Goal: Answer question/provide support

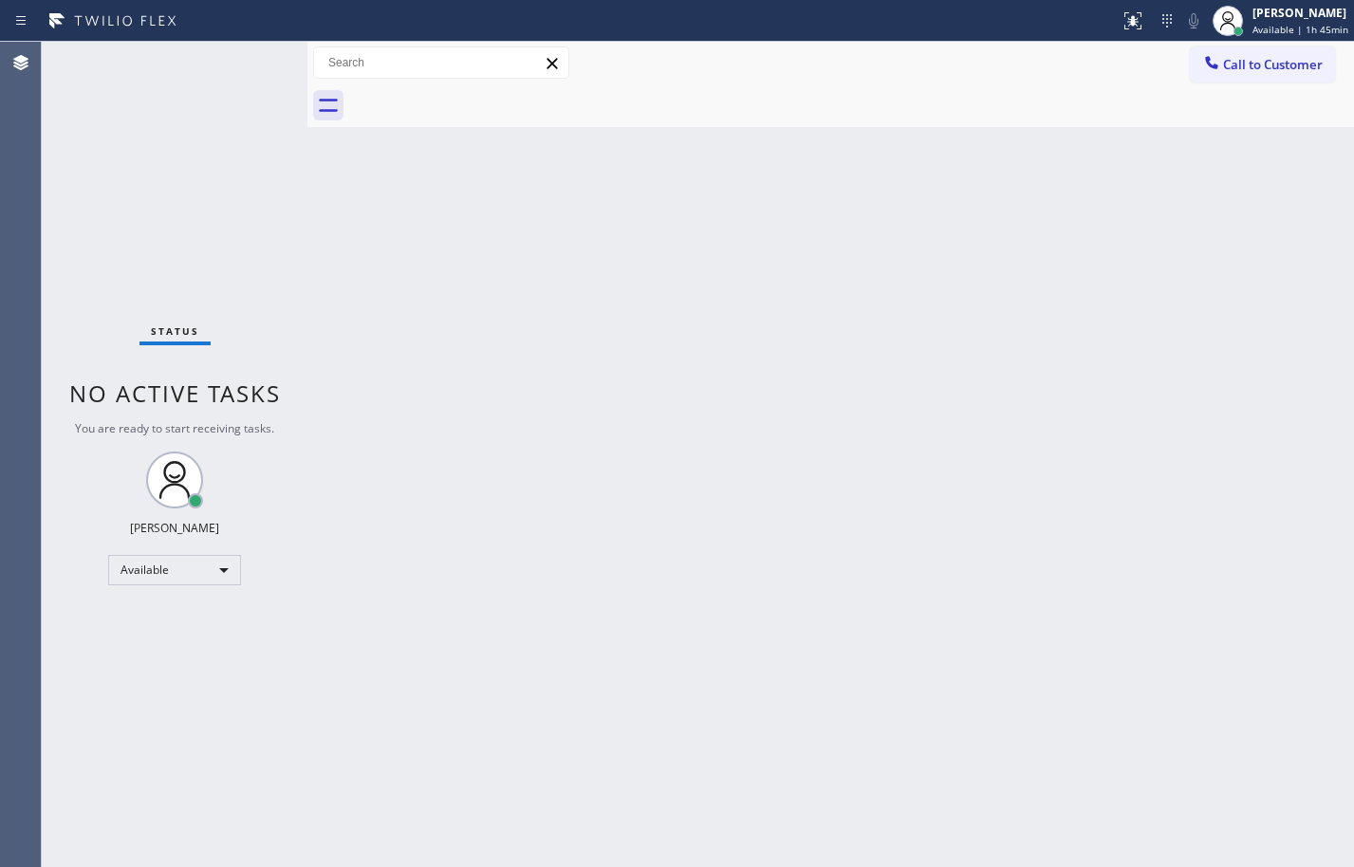
click at [1332, 325] on div "Back to Dashboard Change Sender ID Customers Technicians Select a contact Outbo…" at bounding box center [830, 455] width 1047 height 826
click at [1071, 392] on div "Back to Dashboard Change Sender ID Customers Technicians Select a contact Outbo…" at bounding box center [830, 455] width 1047 height 826
click at [1323, 580] on div "Back to Dashboard Change Sender ID Customers Technicians Select a contact Outbo…" at bounding box center [830, 455] width 1047 height 826
click at [1321, 12] on div "[PERSON_NAME]" at bounding box center [1301, 13] width 96 height 16
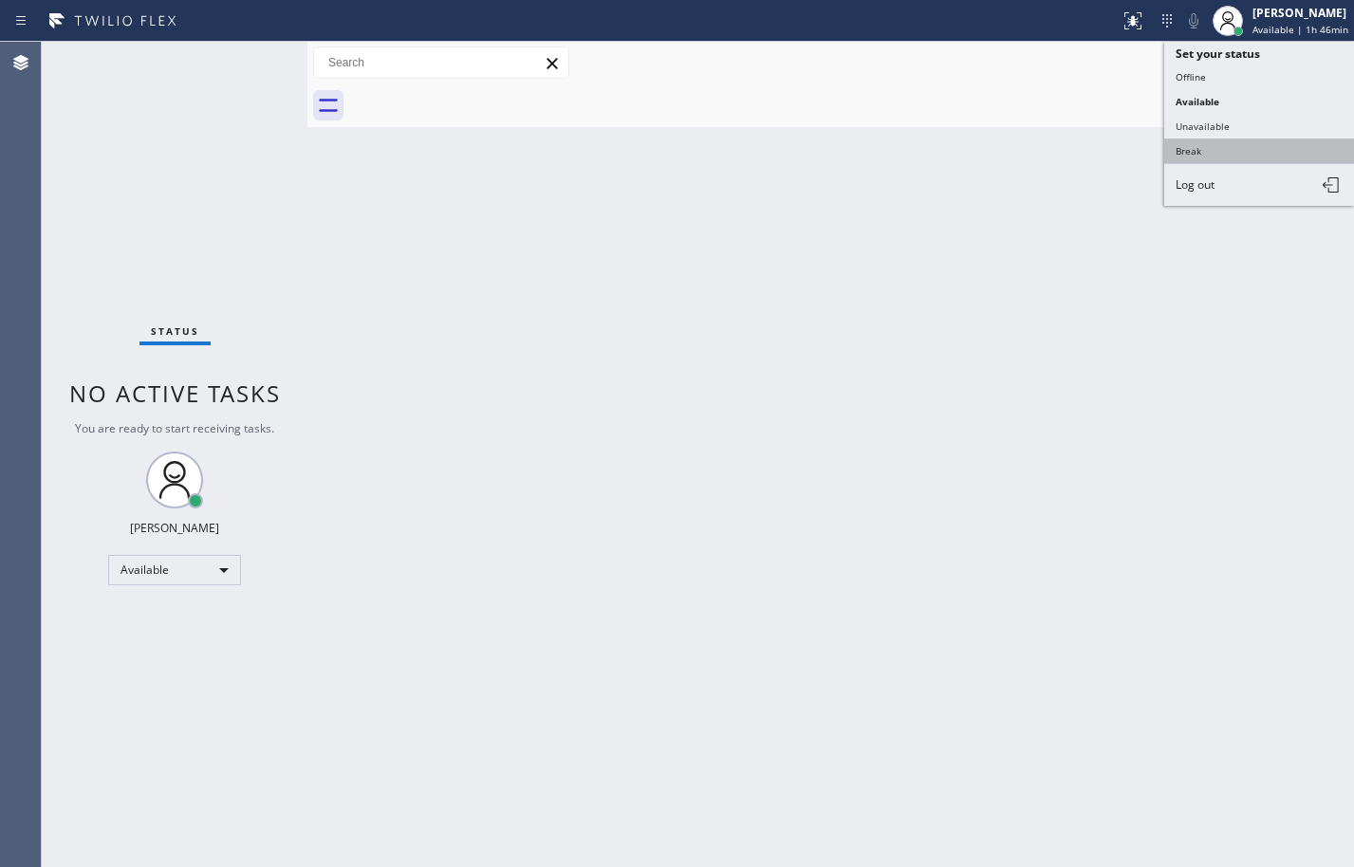
click at [1292, 143] on button "Break" at bounding box center [1259, 151] width 190 height 25
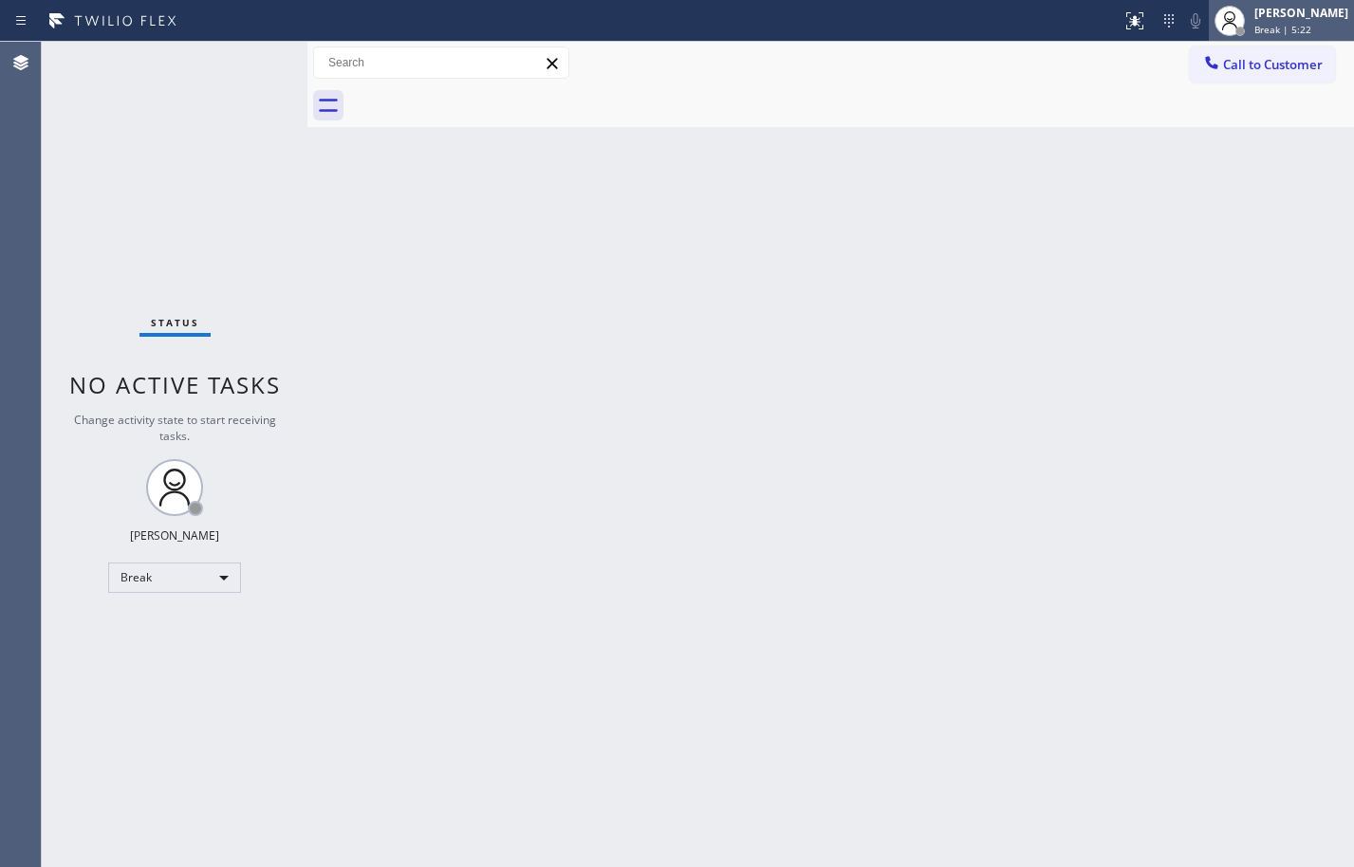
click at [1276, 32] on span "Break | 5:22" at bounding box center [1283, 29] width 57 height 13
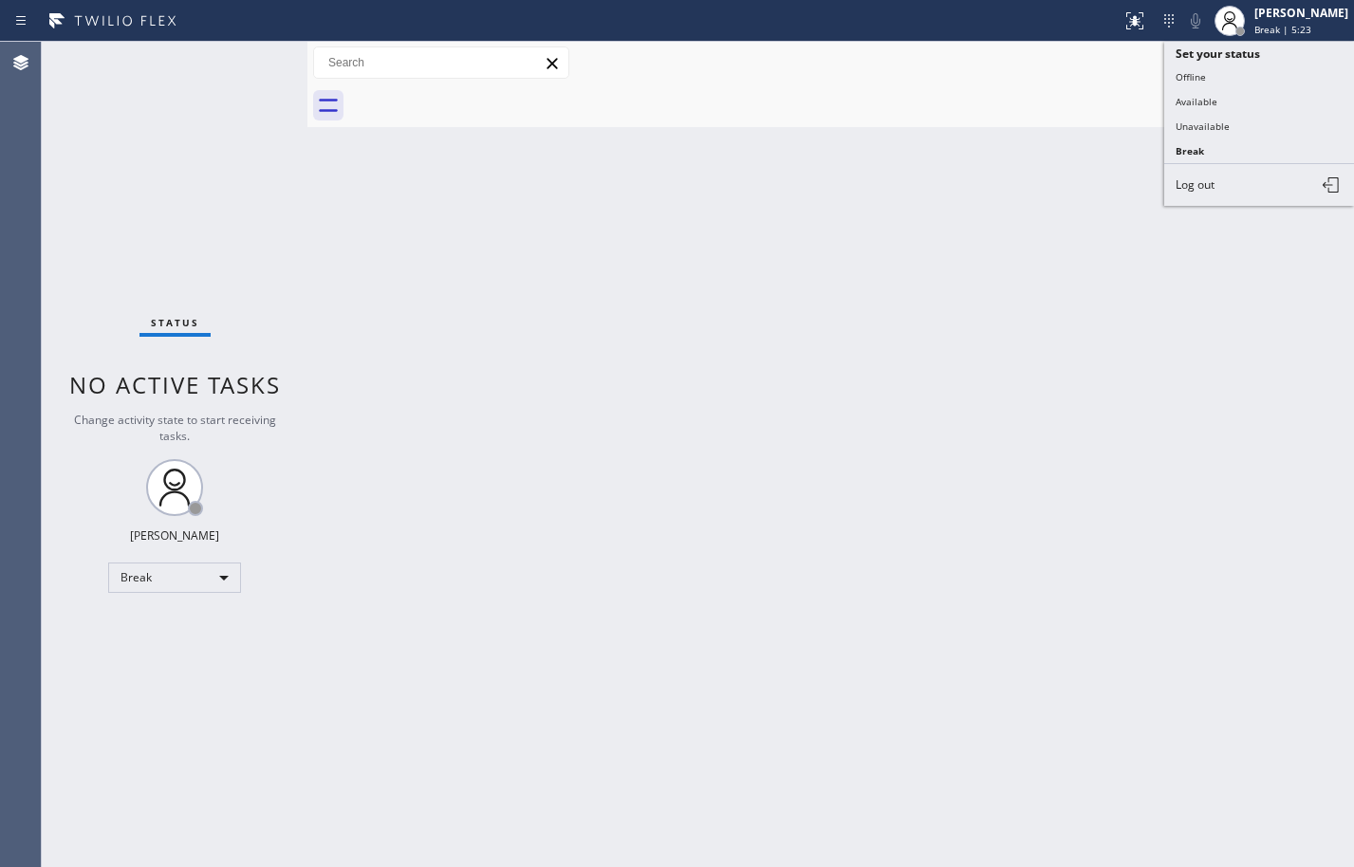
click at [1228, 104] on button "Available" at bounding box center [1259, 101] width 190 height 25
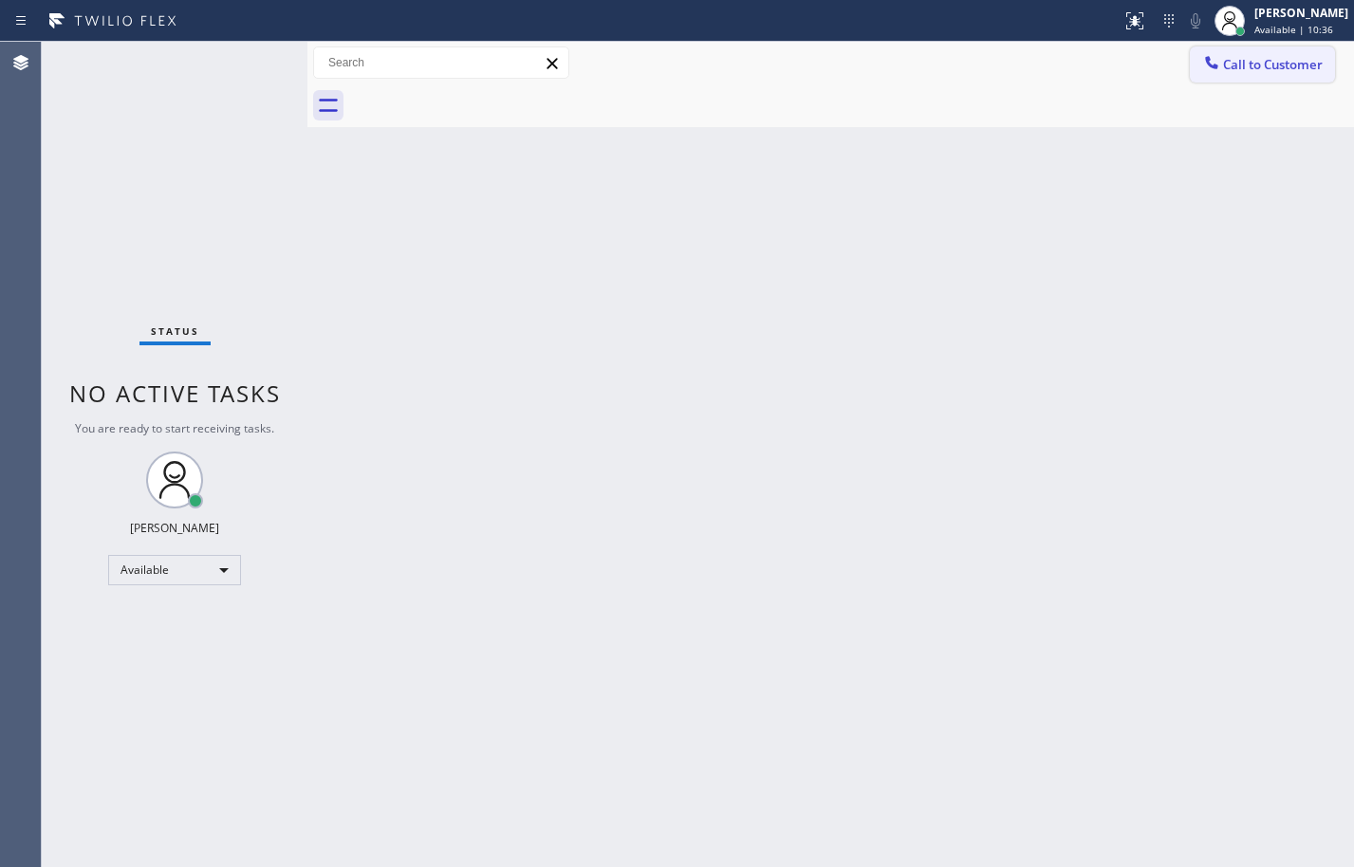
click at [1217, 67] on icon at bounding box center [1211, 62] width 12 height 12
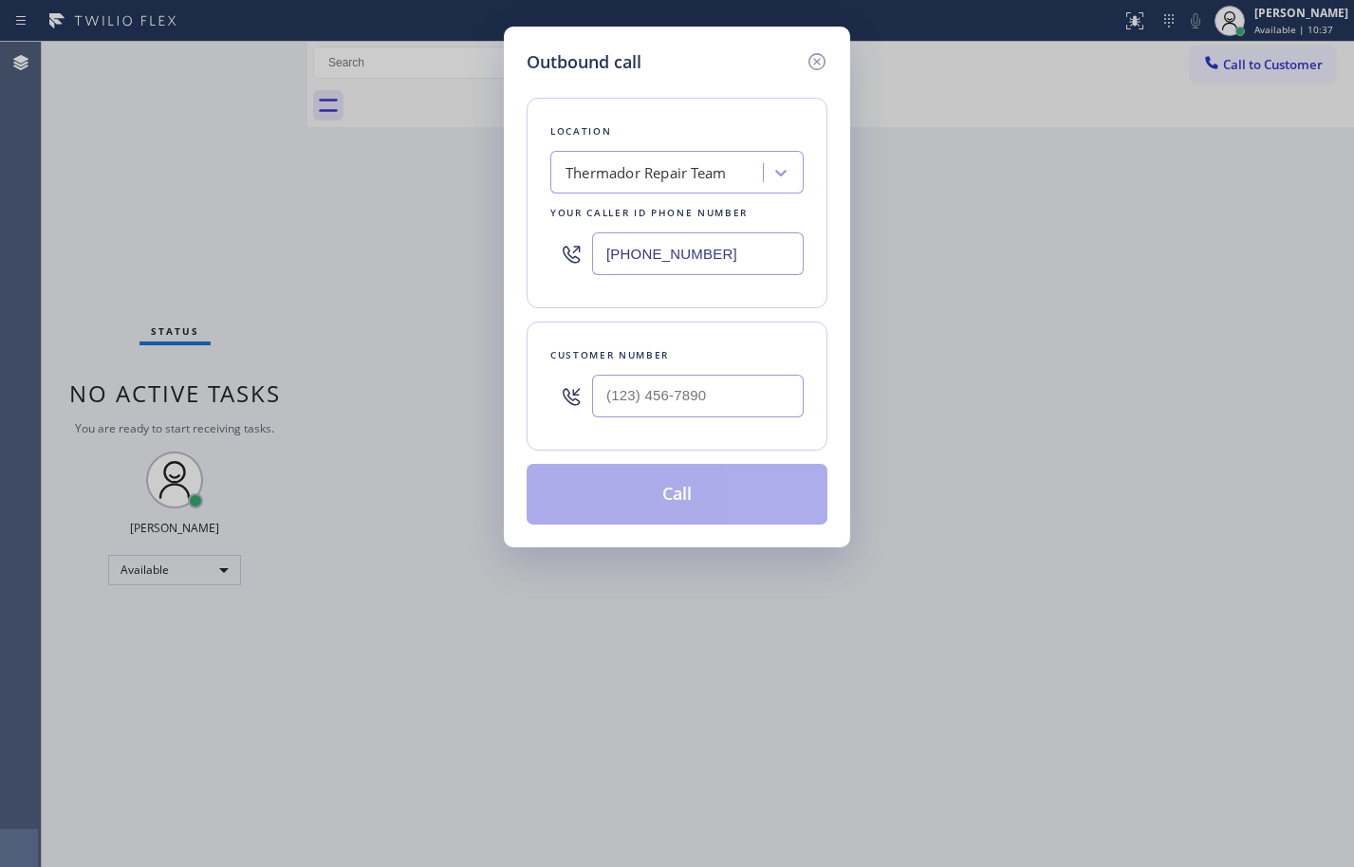
click at [682, 265] on input "[PHONE_NUMBER]" at bounding box center [698, 254] width 212 height 43
paste input "855) 920-0838"
type input "[PHONE_NUMBER]"
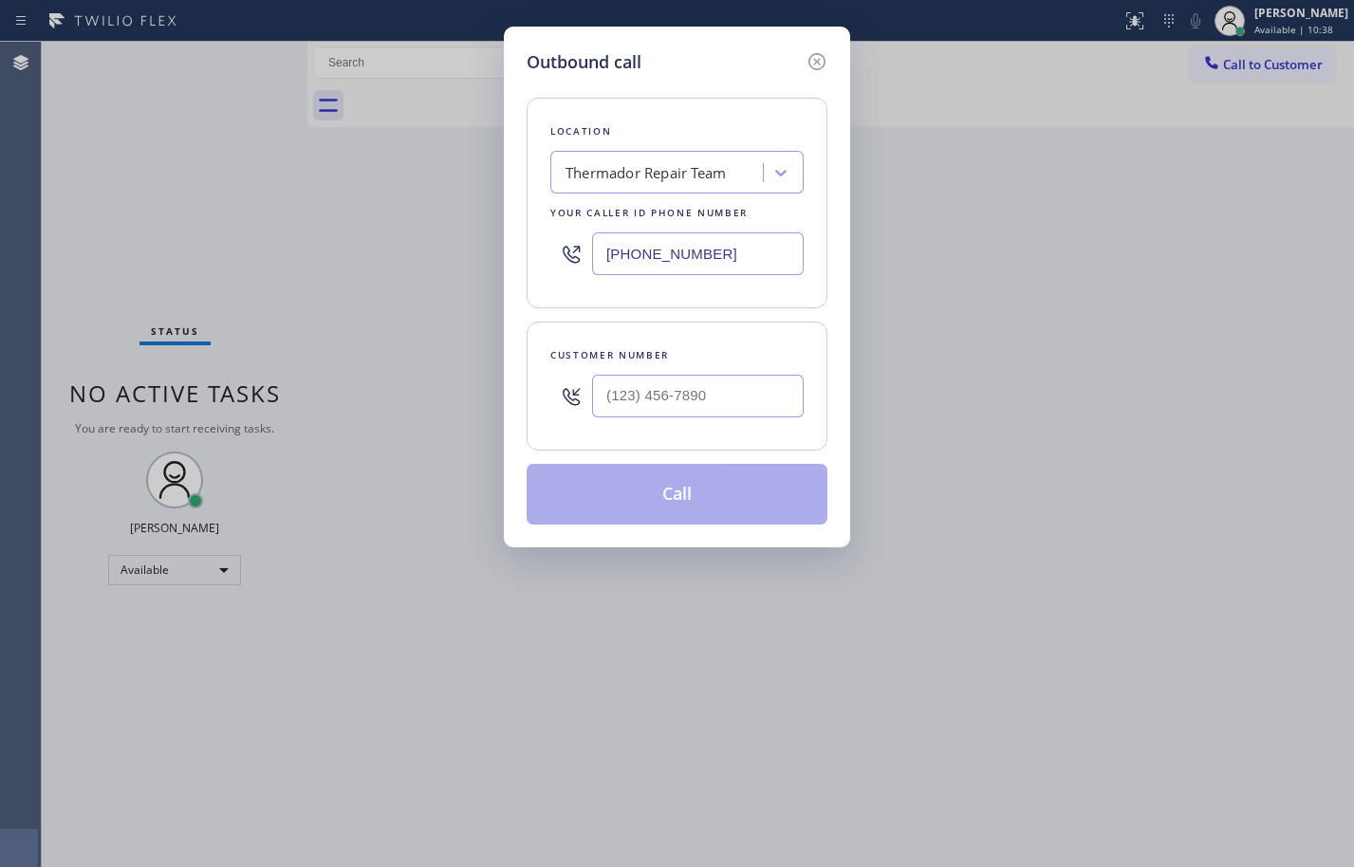
click at [731, 322] on div "Customer number" at bounding box center [677, 386] width 301 height 129
click at [709, 396] on input "(___) ___-____" at bounding box center [698, 396] width 212 height 43
paste input "617) 281-8448"
type input "[PHONE_NUMBER]"
click at [774, 332] on div "Customer number [PHONE_NUMBER]" at bounding box center [677, 386] width 301 height 129
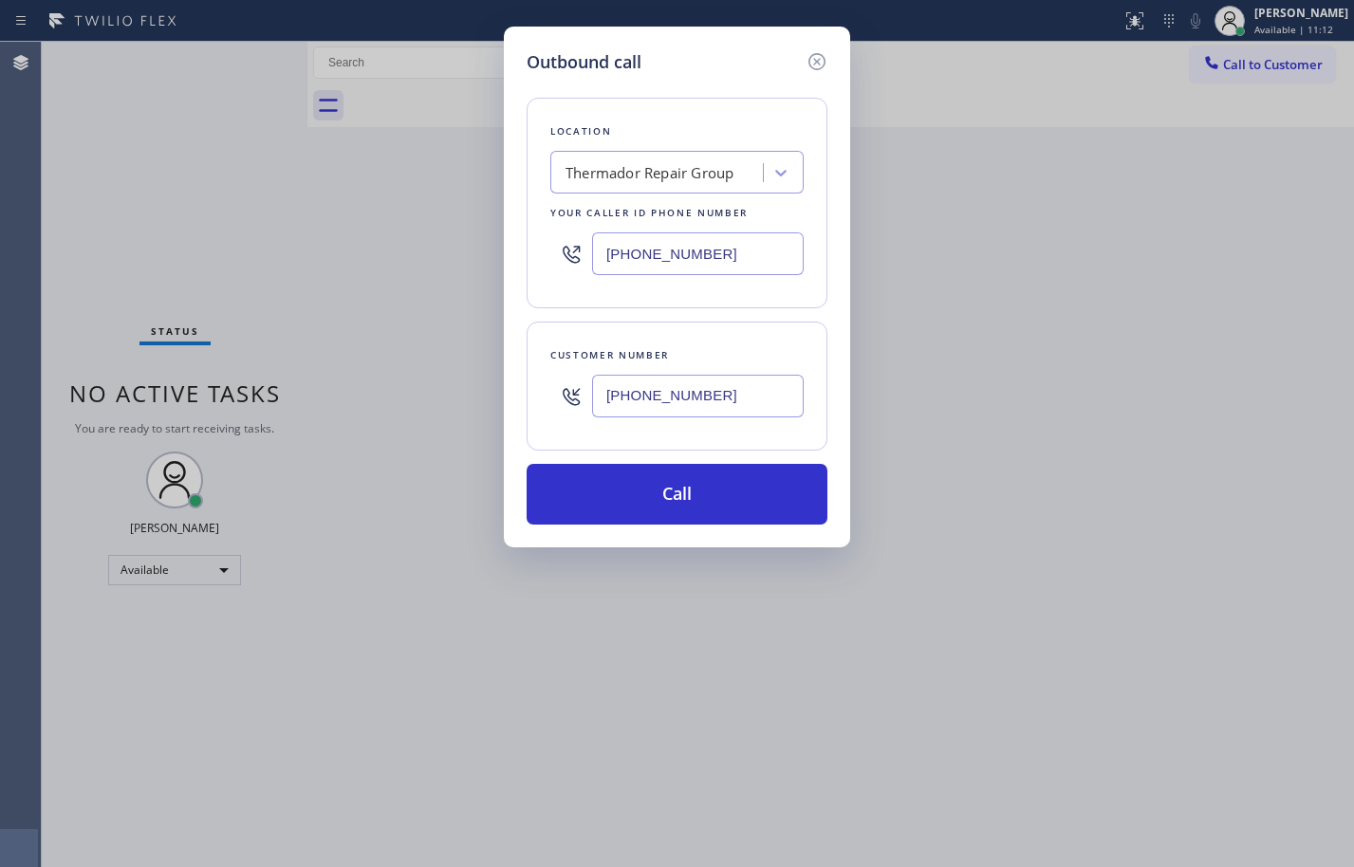
drag, startPoint x: 721, startPoint y: 495, endPoint x: 923, endPoint y: 437, distance: 210.5
click at [721, 495] on button "Call" at bounding box center [677, 494] width 301 height 61
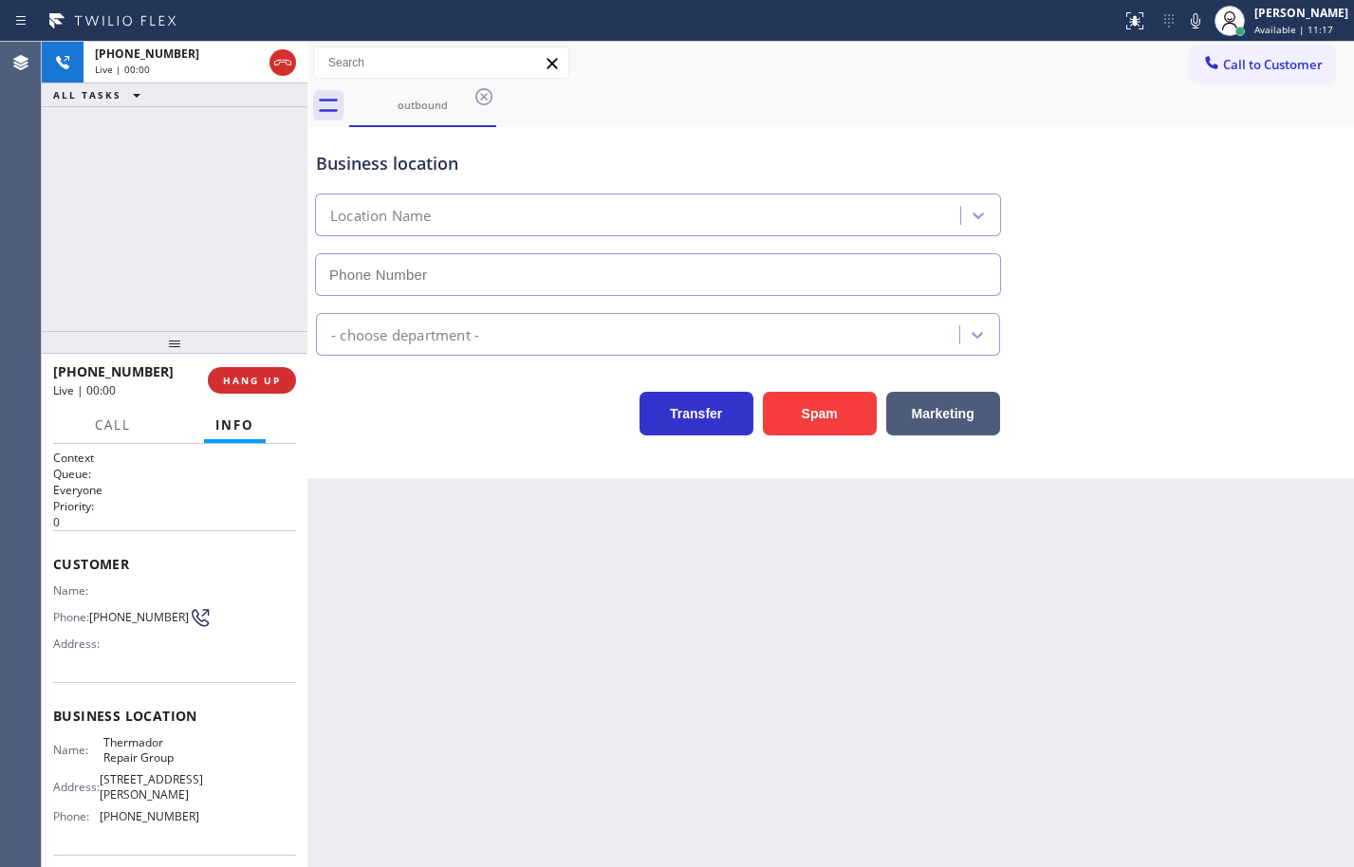
type input "[PHONE_NUMBER]"
click at [252, 384] on span "HANG UP" at bounding box center [252, 380] width 58 height 13
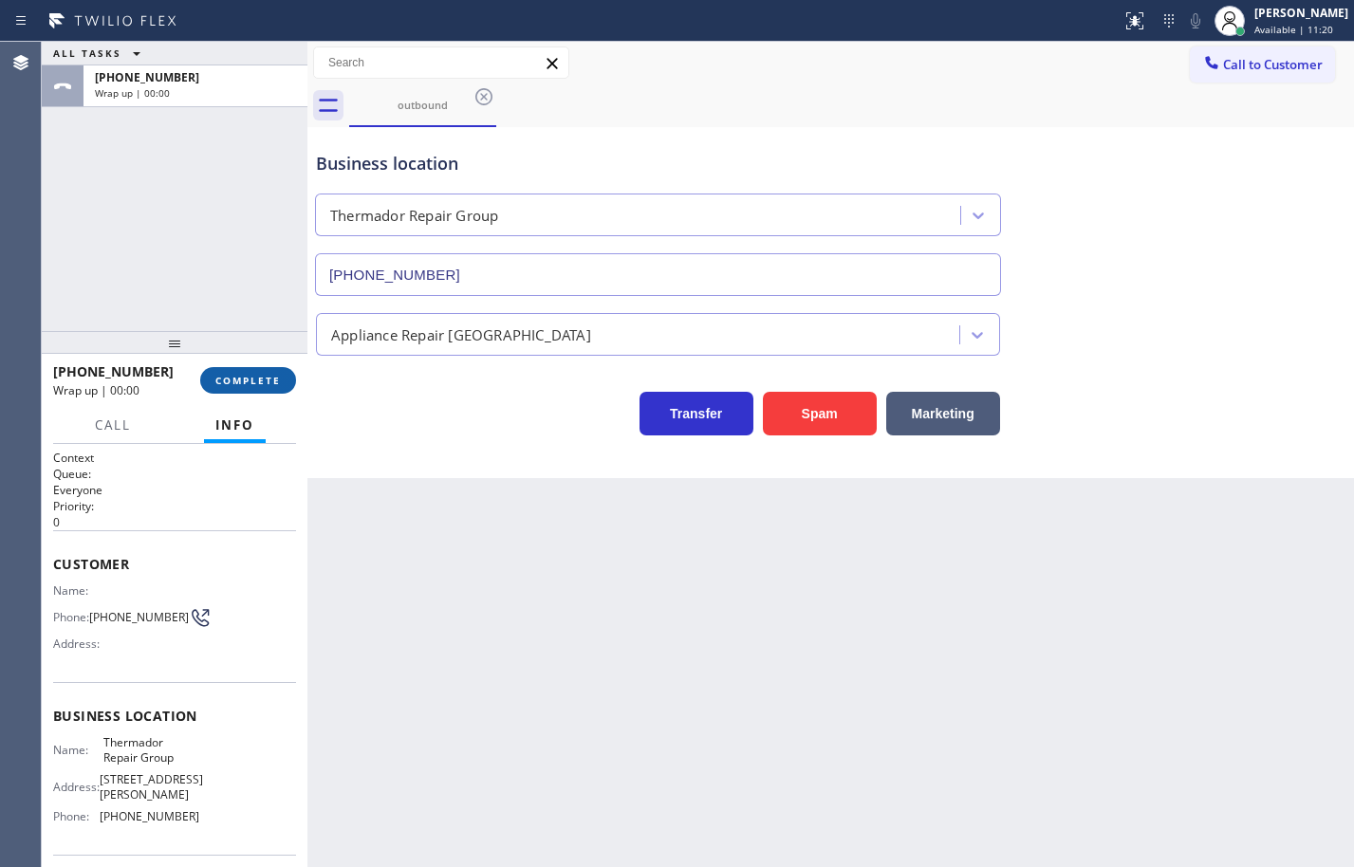
click at [254, 378] on span "COMPLETE" at bounding box center [247, 380] width 65 height 13
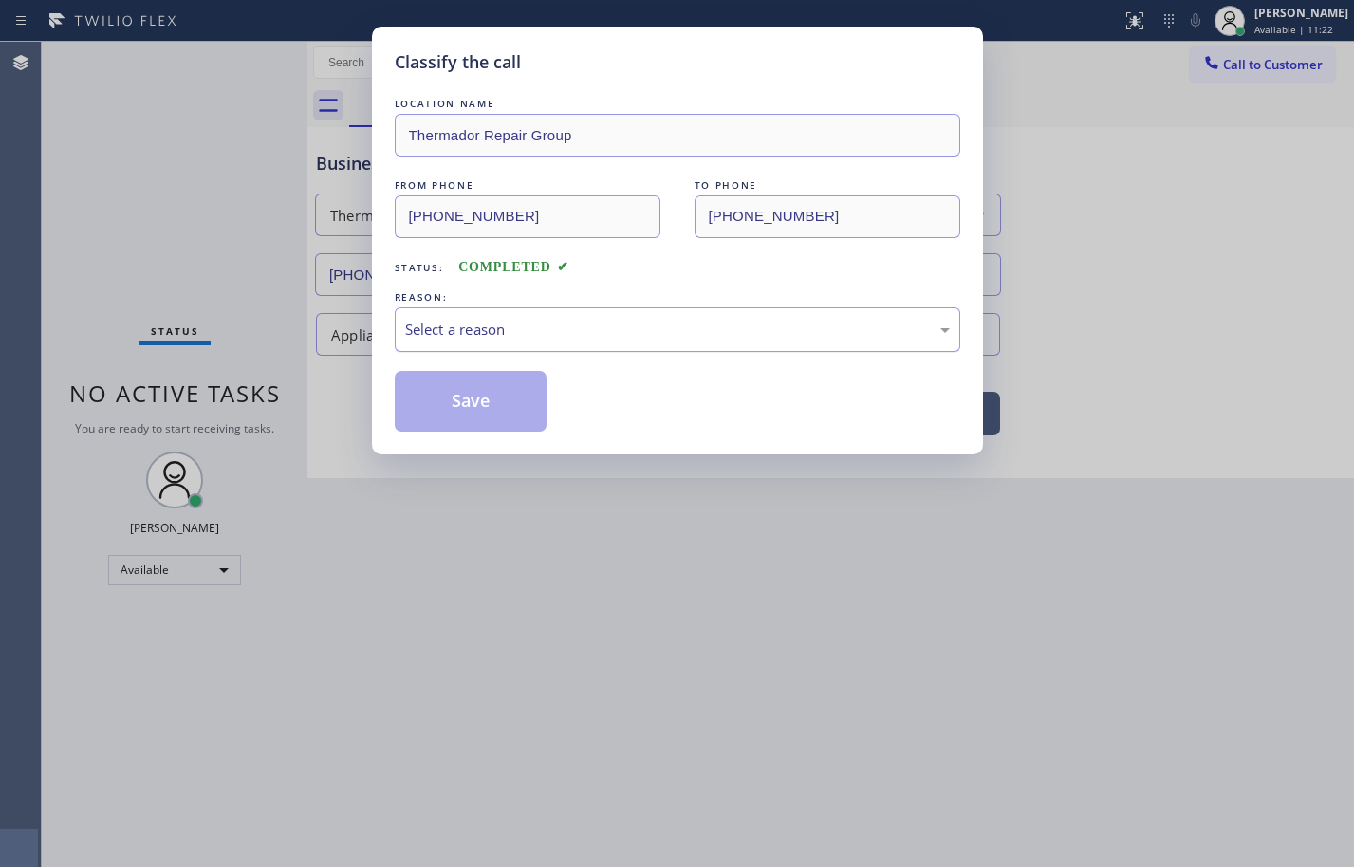
click at [473, 319] on div "Select a reason" at bounding box center [677, 330] width 545 height 22
click at [510, 414] on button "Save" at bounding box center [471, 401] width 153 height 61
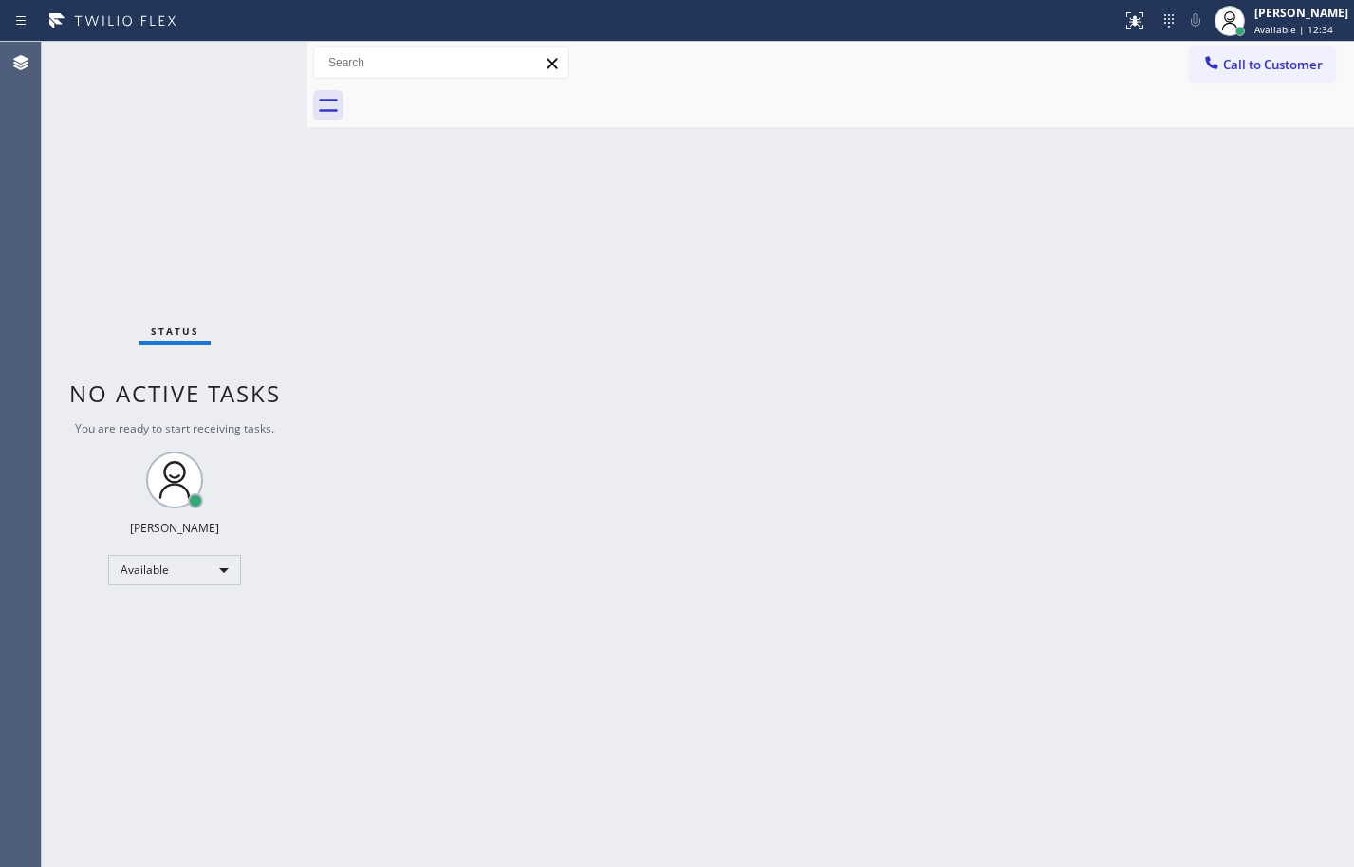
click at [1279, 531] on div "Back to Dashboard Change Sender ID Customers Technicians Select a contact Outbo…" at bounding box center [830, 455] width 1047 height 826
click at [1255, 28] on span "Available | 18:34" at bounding box center [1294, 29] width 79 height 13
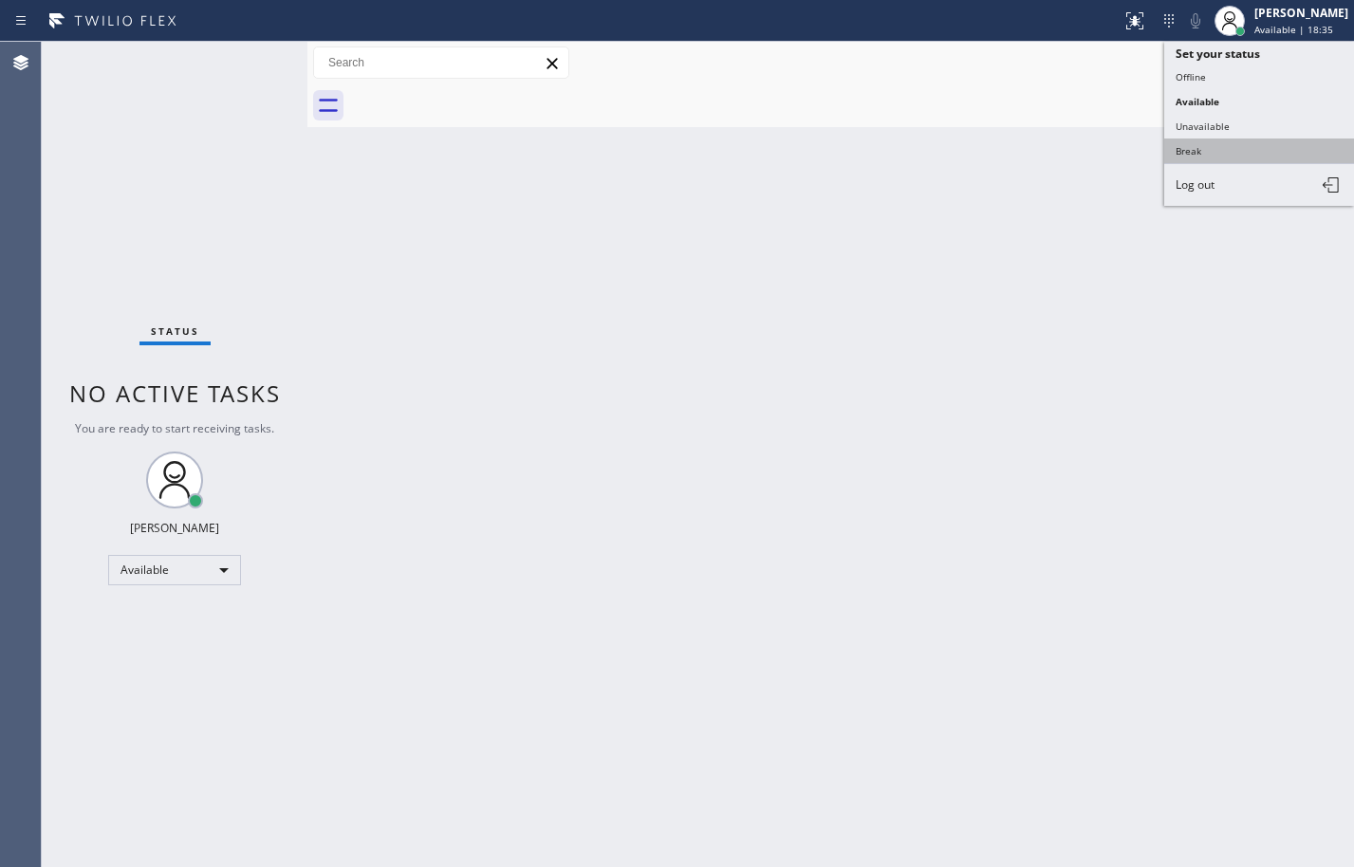
click at [1238, 146] on button "Break" at bounding box center [1259, 151] width 190 height 25
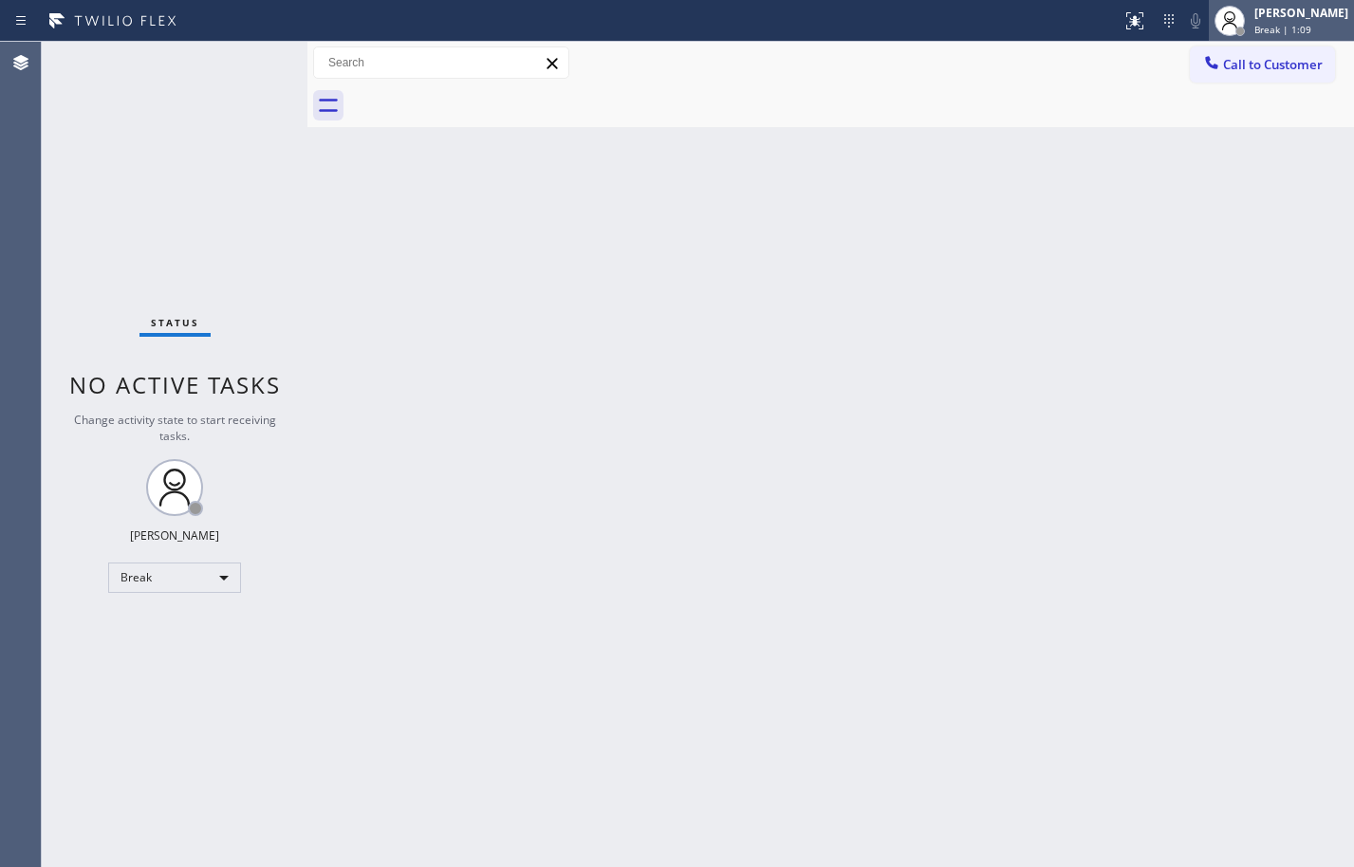
click at [1272, 26] on span "Break | 1:09" at bounding box center [1283, 29] width 57 height 13
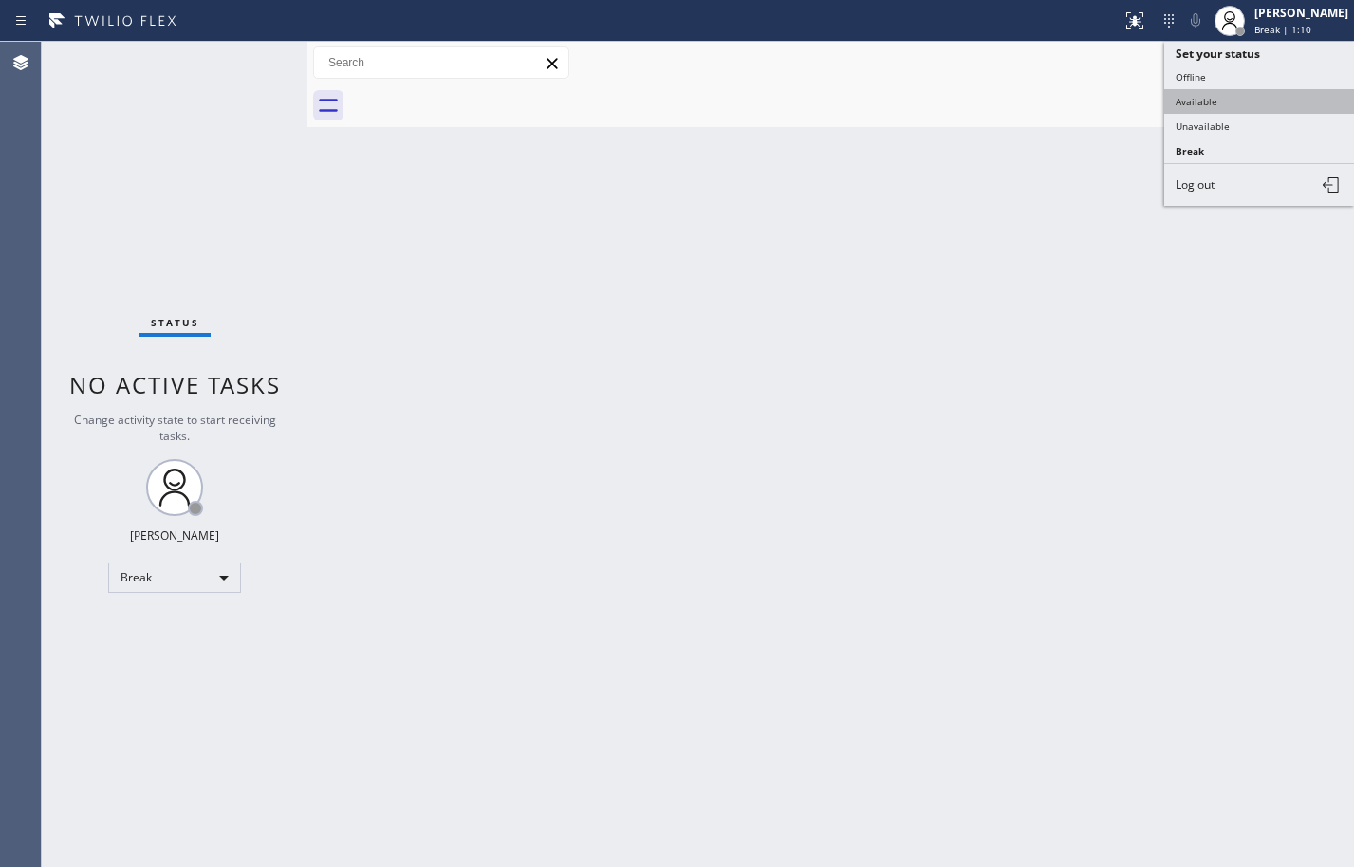
click at [1248, 91] on button "Available" at bounding box center [1259, 101] width 190 height 25
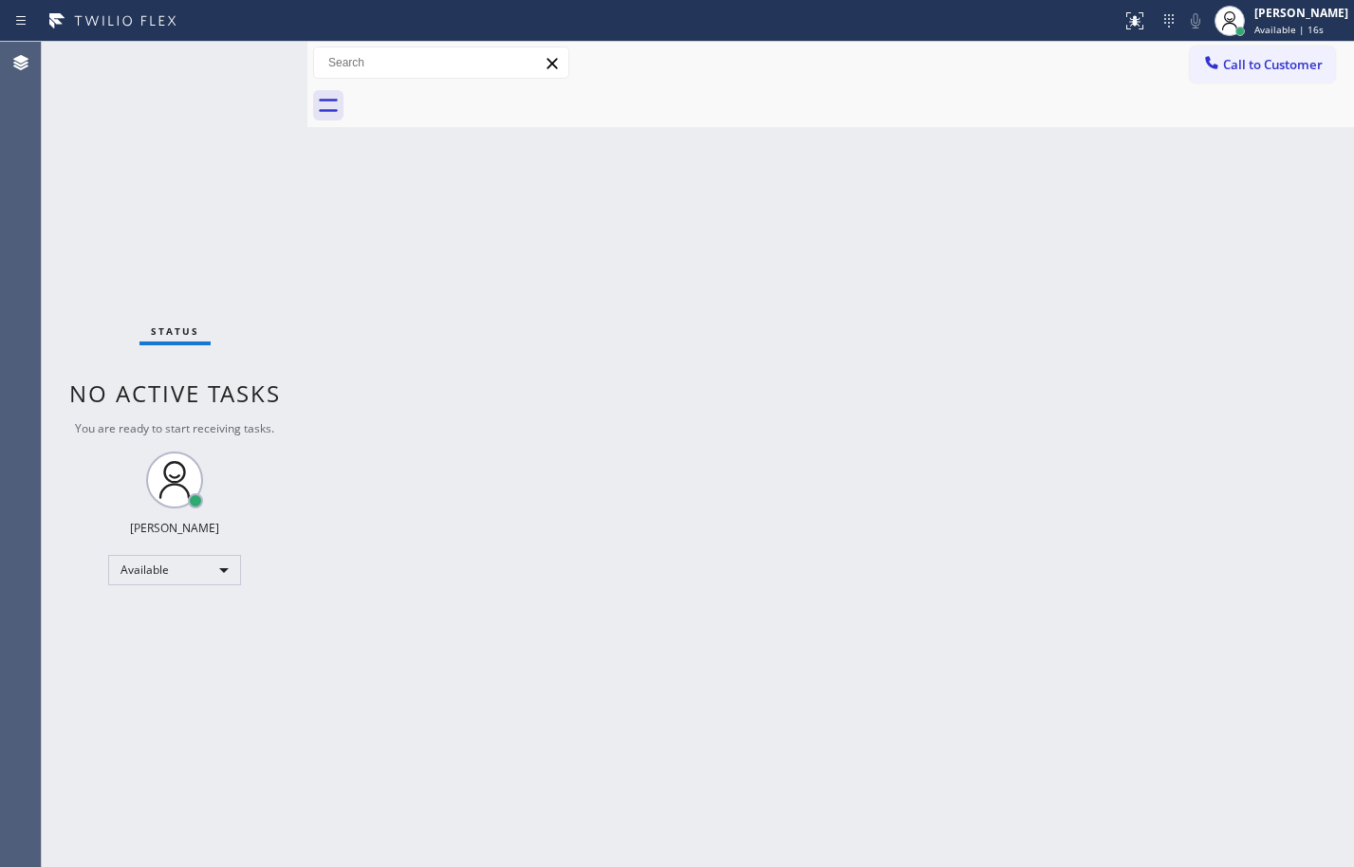
drag, startPoint x: 1269, startPoint y: 216, endPoint x: 1327, endPoint y: 214, distance: 58.0
click at [1269, 216] on div "Back to Dashboard Change Sender ID Customers Technicians Select a contact Outbo…" at bounding box center [830, 455] width 1047 height 826
click at [1057, 314] on div "Back to Dashboard Change Sender ID Customers Technicians Select a contact Outbo…" at bounding box center [830, 455] width 1047 height 826
